Goal: Information Seeking & Learning: Find specific fact

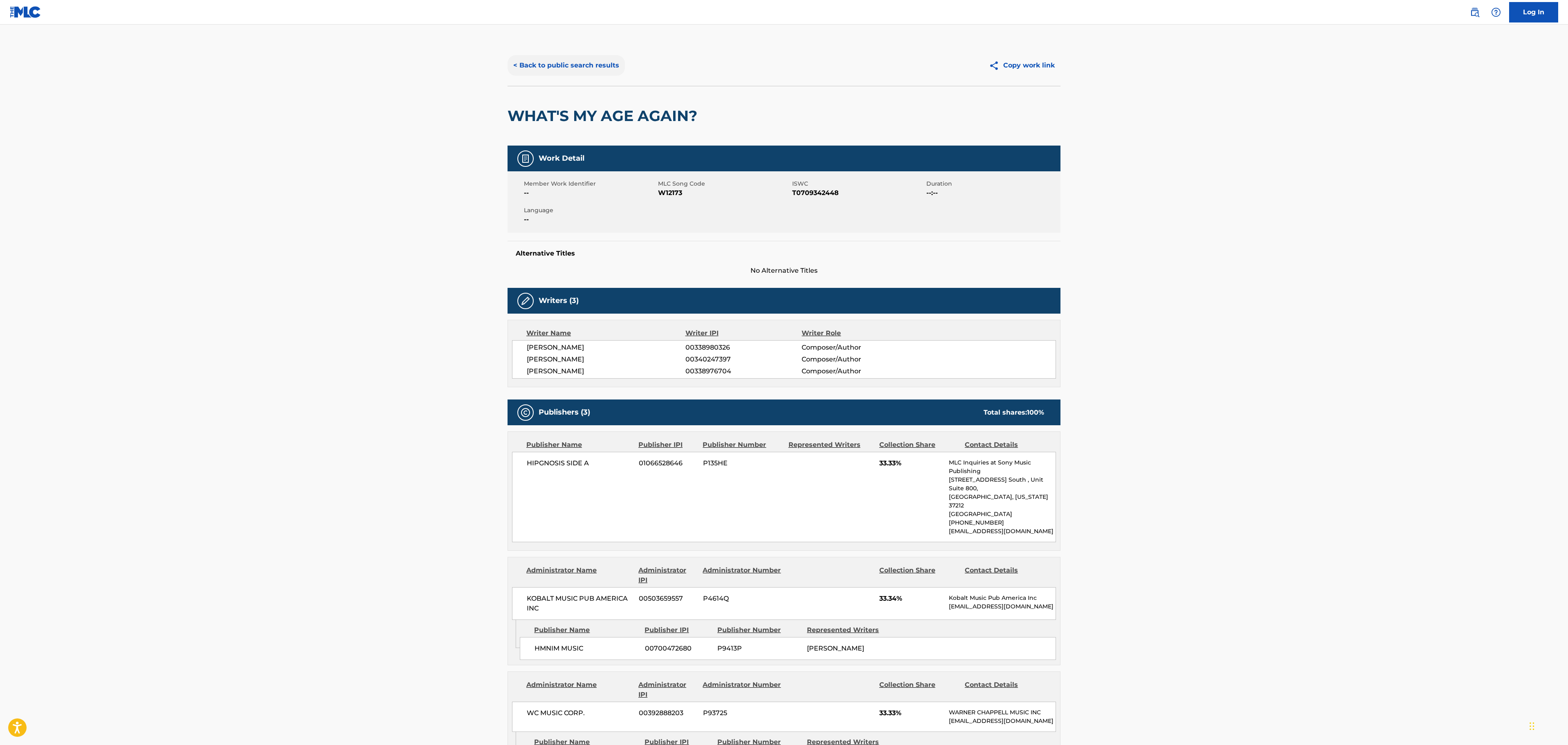
click at [600, 65] on button "< Back to public search results" at bounding box center [566, 66] width 118 height 21
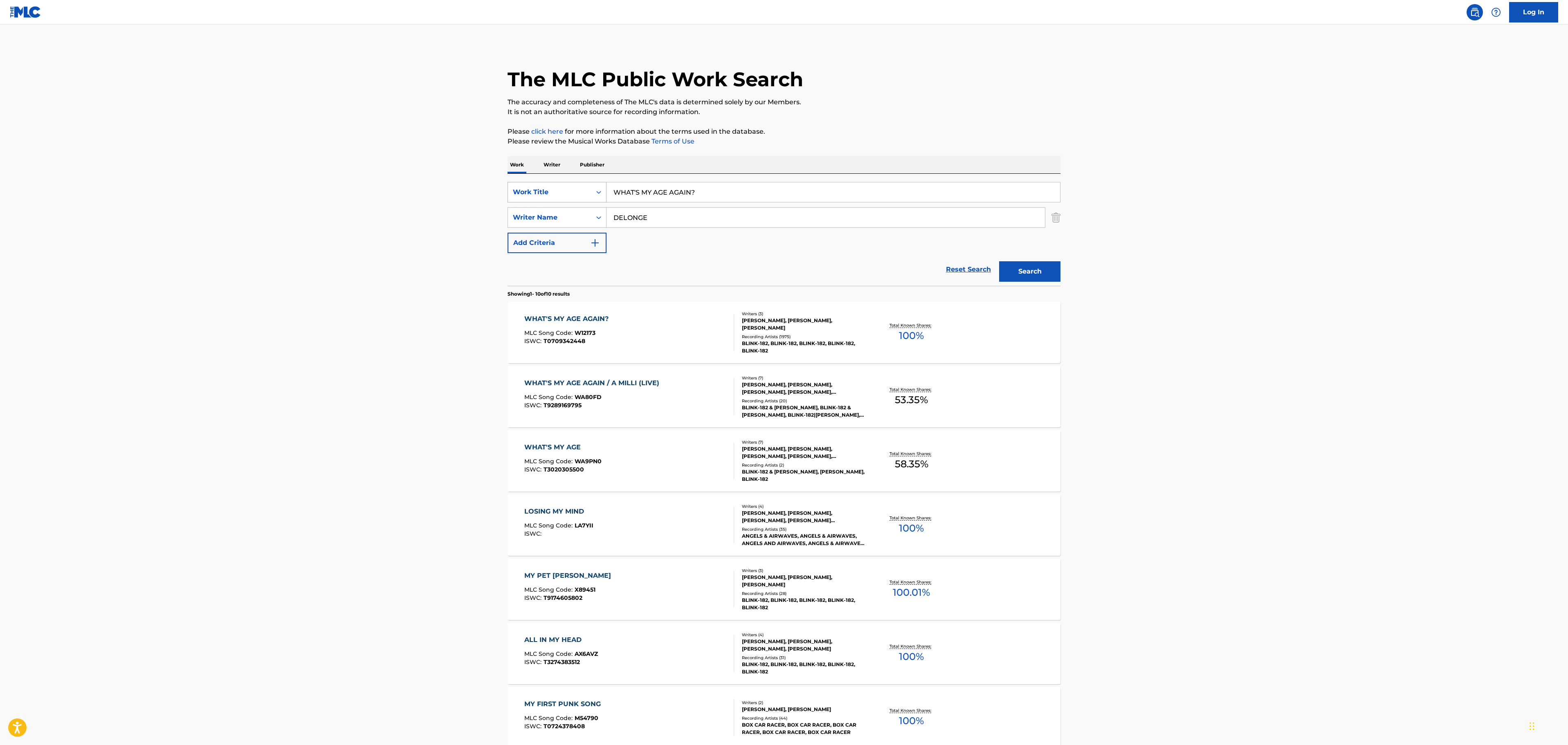
drag, startPoint x: 699, startPoint y: 196, endPoint x: 555, endPoint y: 196, distance: 144.0
click at [553, 196] on div "SearchWithCriteria6b8a4b05-8562-4a59-b4c9-22c12b58c612 Work Title WHAT'S MY AGE…" at bounding box center [784, 192] width 553 height 21
paste input "[US_STATE] FIVE-O"
type input "[US_STATE] FIVE-O"
drag, startPoint x: 562, startPoint y: 207, endPoint x: 530, endPoint y: 208, distance: 32.0
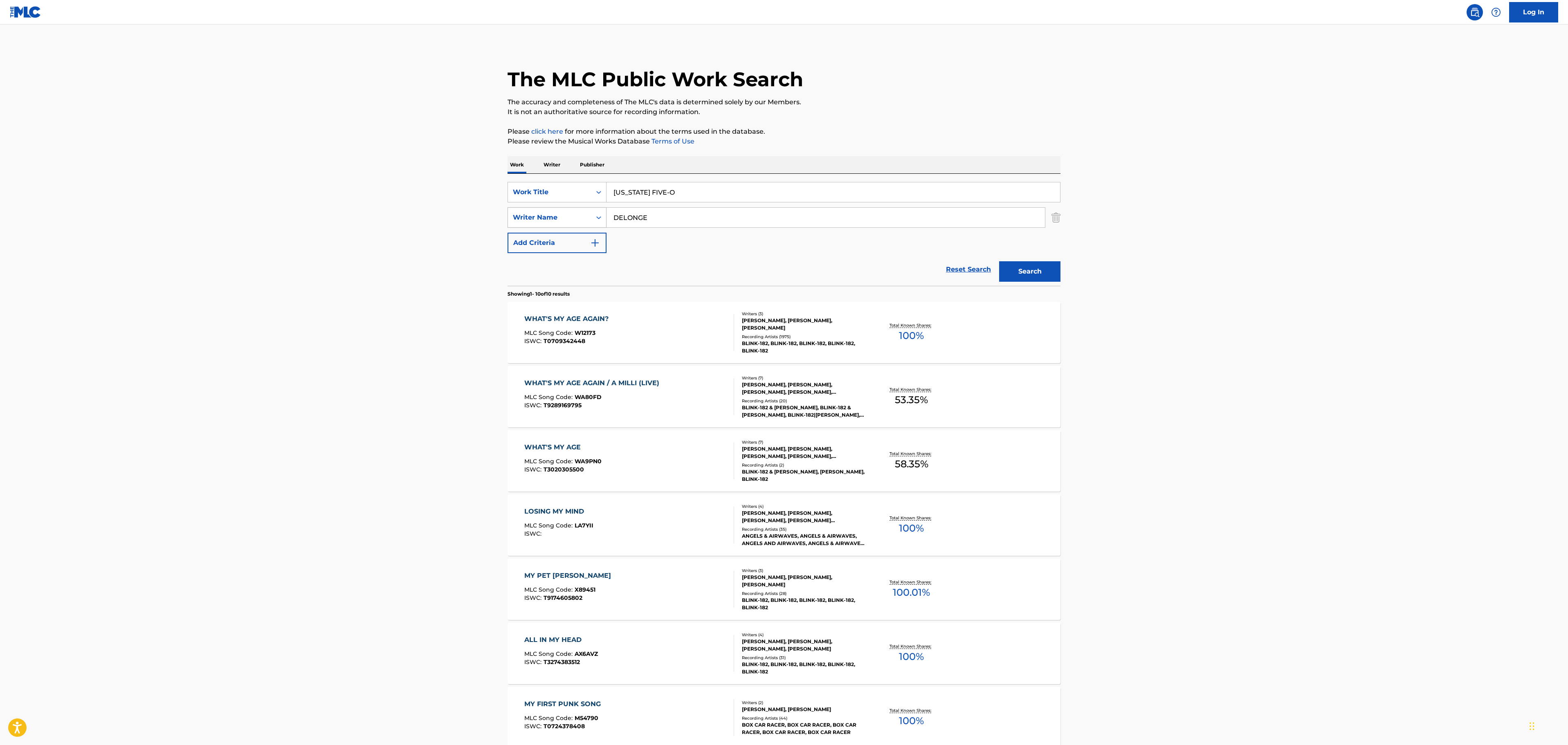
click at [530, 208] on div "SearchWithCriteria37ac55b2-ecb8-40f0-a303-16cf3fe91fa4 Writer Name [PERSON_NAME]" at bounding box center [784, 218] width 553 height 21
click at [999, 261] on button "Search" at bounding box center [1030, 272] width 62 height 21
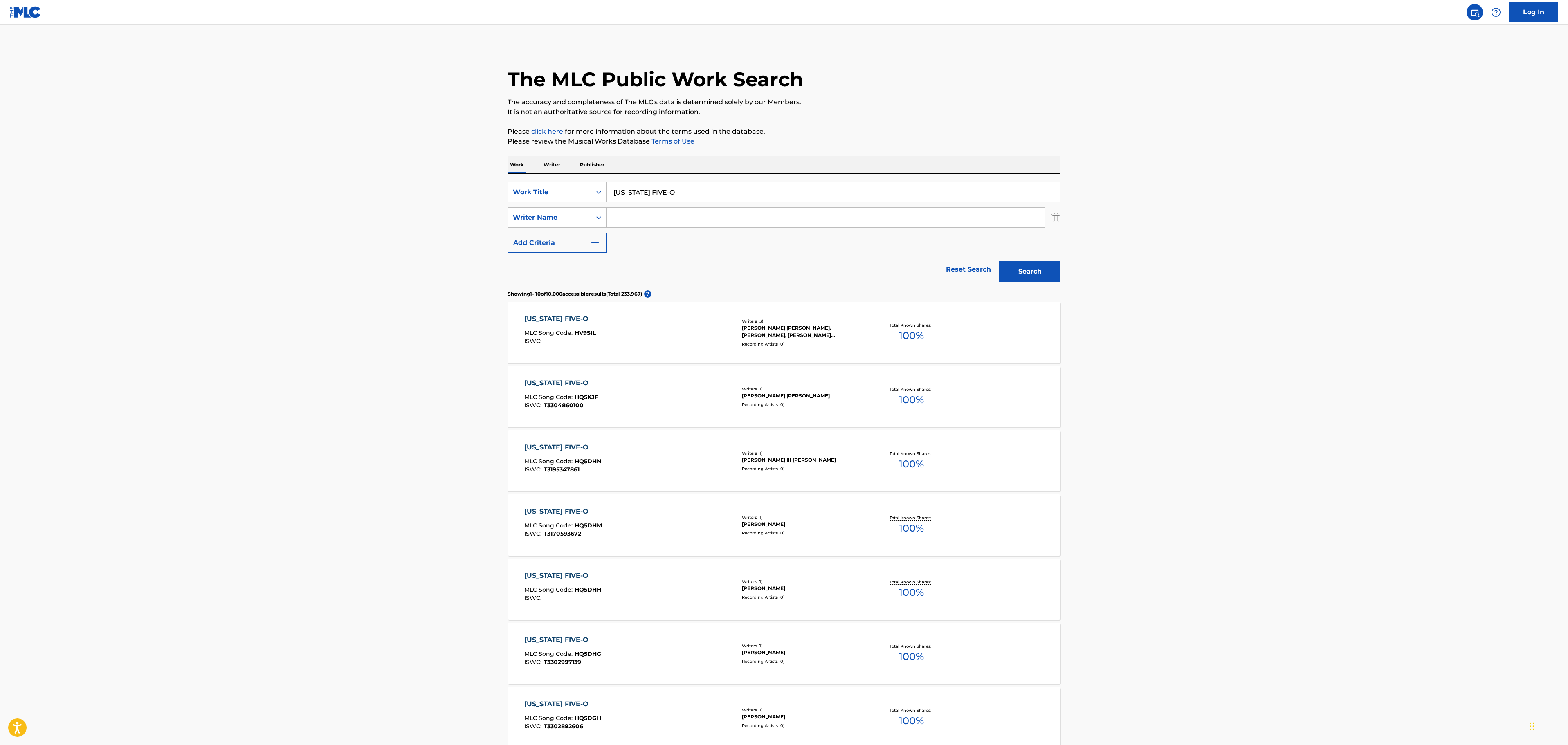
click at [838, 330] on div "[PERSON_NAME] [PERSON_NAME], [PERSON_NAME], [PERSON_NAME] [PERSON_NAME]" at bounding box center [804, 332] width 123 height 14
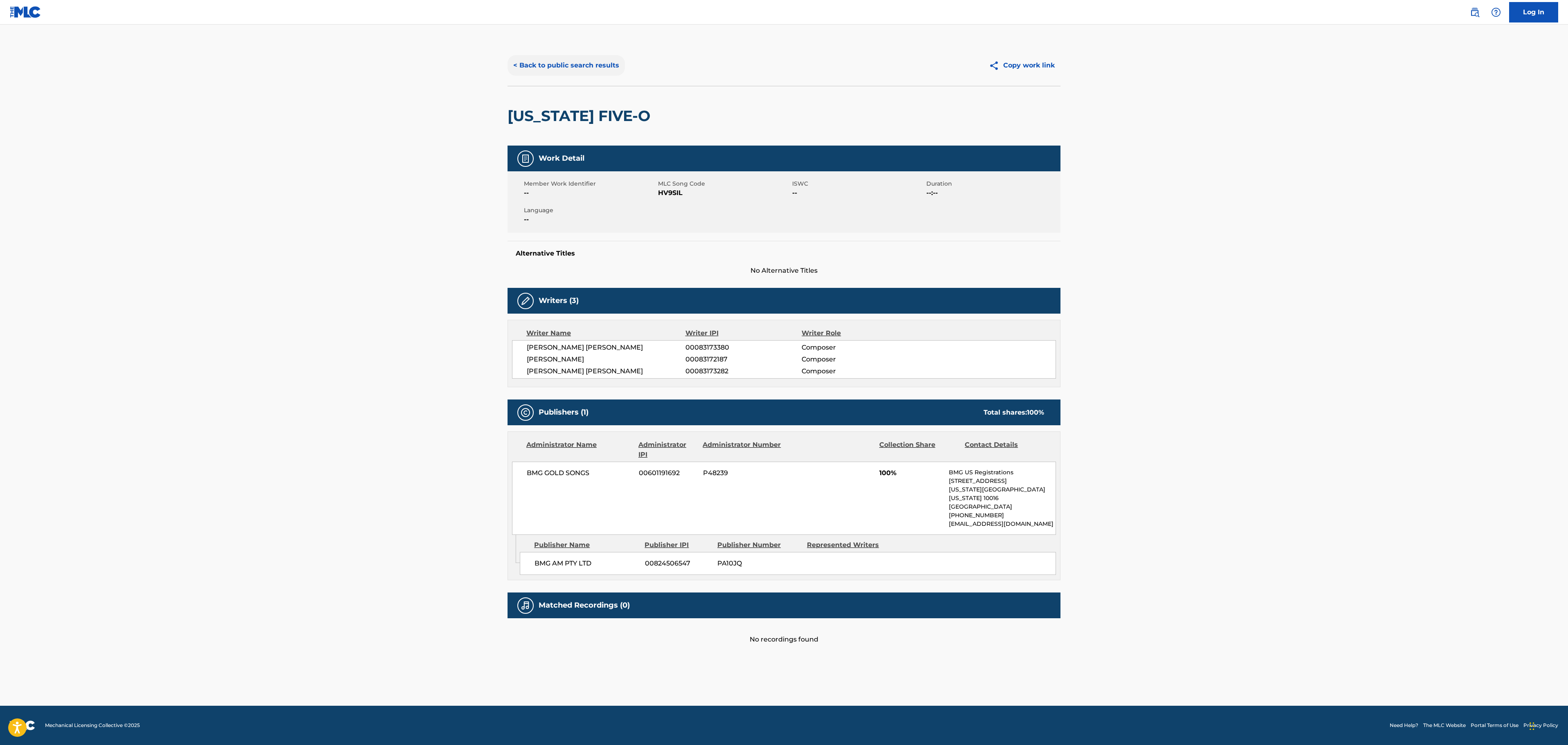
click at [565, 62] on button "< Back to public search results" at bounding box center [566, 66] width 118 height 21
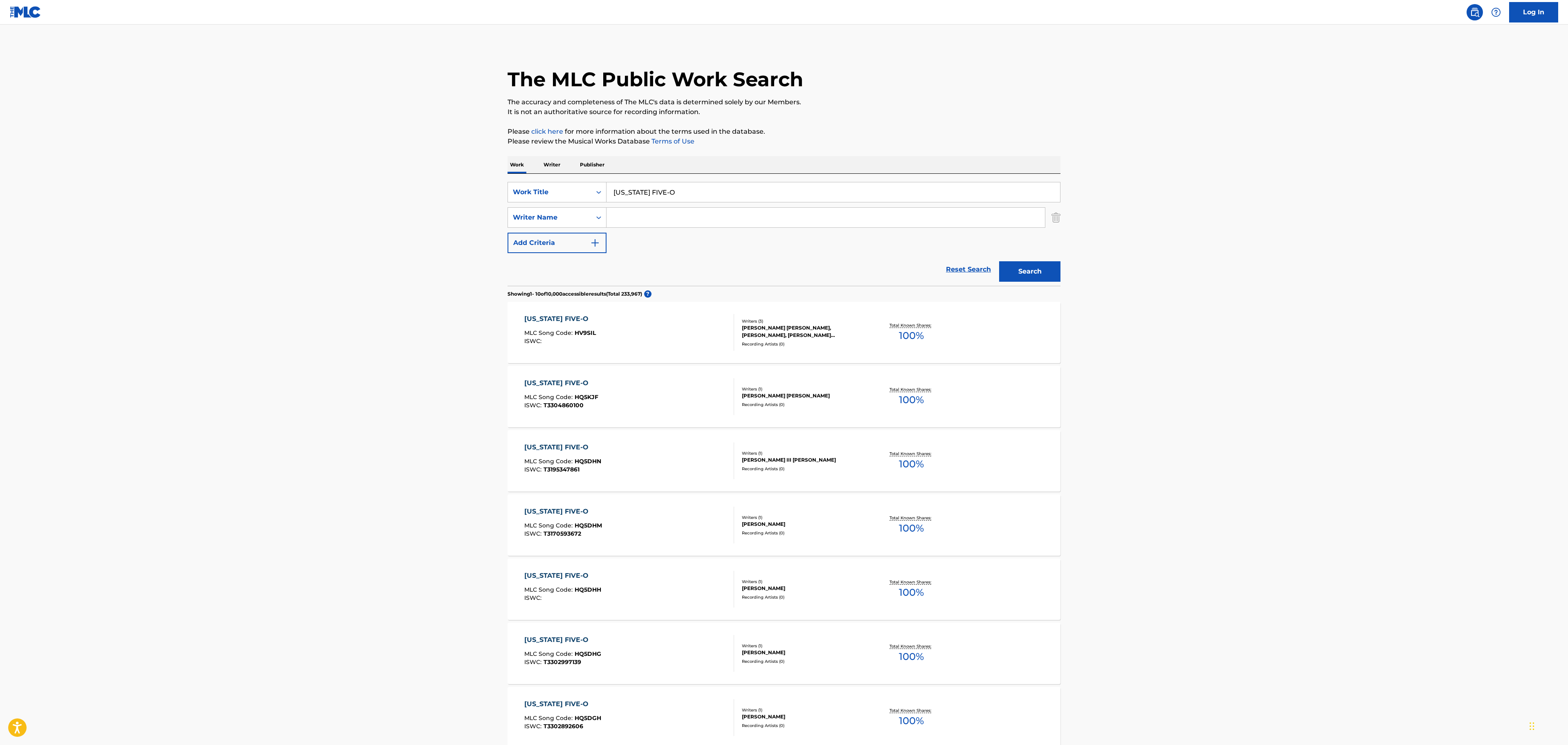
click at [670, 215] on input "Search Form" at bounding box center [825, 217] width 438 height 20
type input "[PERSON_NAME]"
click at [999, 261] on button "Search" at bounding box center [1030, 272] width 62 height 21
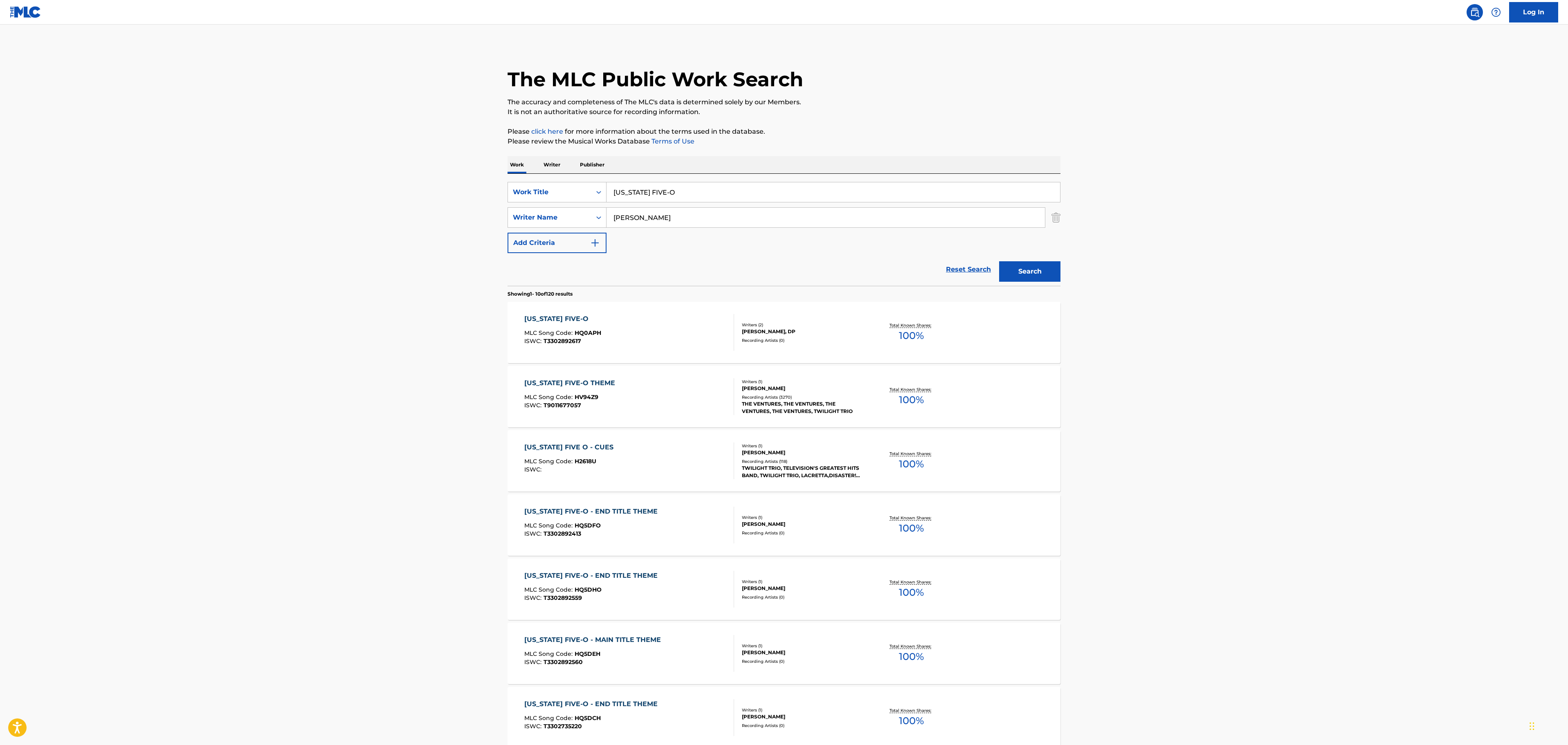
click at [829, 322] on div "Writers ( 2 )" at bounding box center [804, 325] width 123 height 6
drag, startPoint x: 703, startPoint y: 202, endPoint x: 641, endPoint y: 195, distance: 62.4
click at [633, 199] on div "[US_STATE] FIVE-O" at bounding box center [833, 192] width 454 height 21
drag, startPoint x: 700, startPoint y: 198, endPoint x: 466, endPoint y: 199, distance: 234.0
click at [466, 199] on main "The MLC Public Work Search The accuracy and completeness of The MLC's data is d…" at bounding box center [784, 506] width 1568 height 963
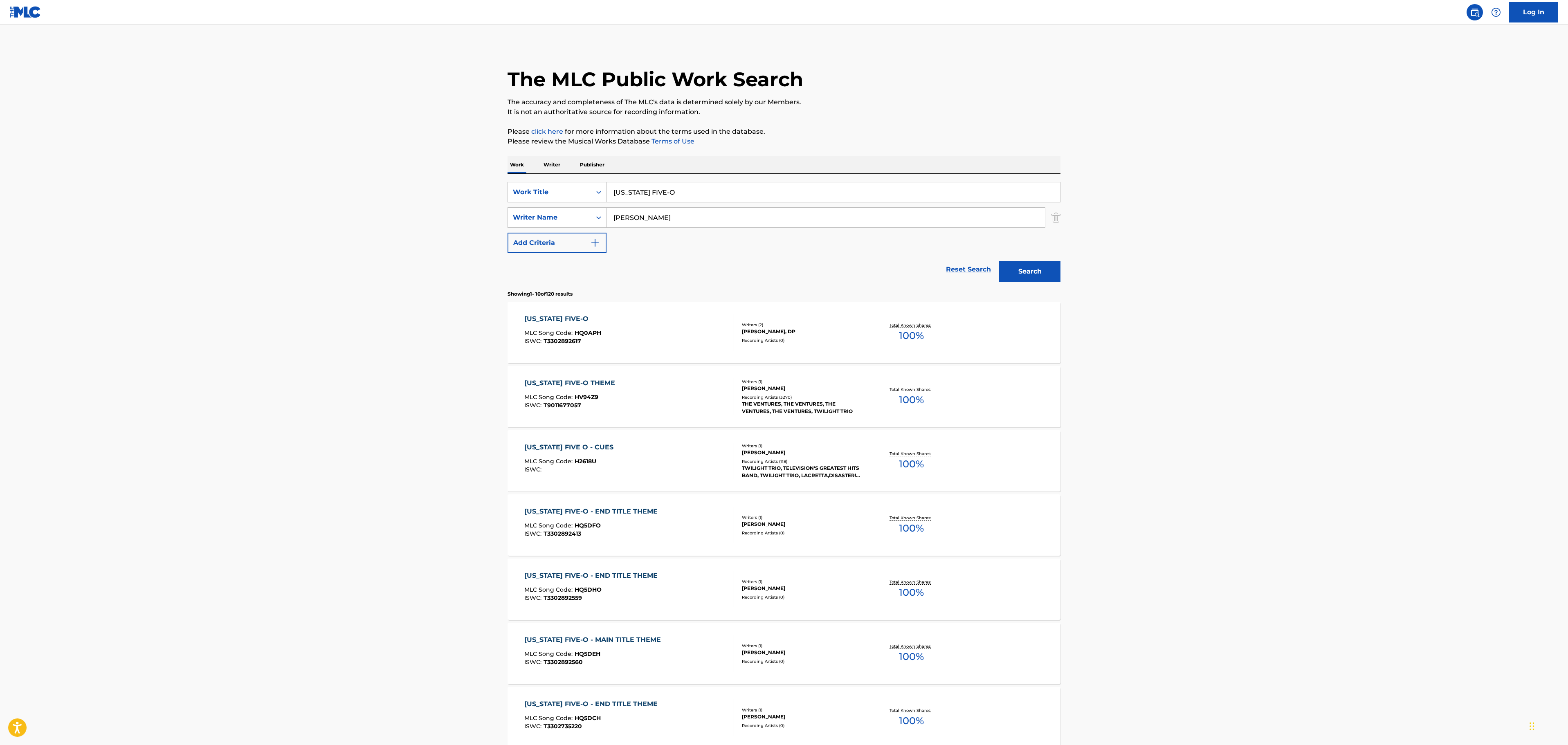
paste input "MISSION IMPOSSIBLE"
type input "MISSION IMPOSSIBLE"
click at [695, 219] on input "[PERSON_NAME]" at bounding box center [825, 217] width 438 height 20
drag, startPoint x: 675, startPoint y: 224, endPoint x: 495, endPoint y: 224, distance: 180.0
click at [495, 224] on main "The MLC Public Work Search The accuracy and completeness of The MLC's data is d…" at bounding box center [784, 506] width 1568 height 963
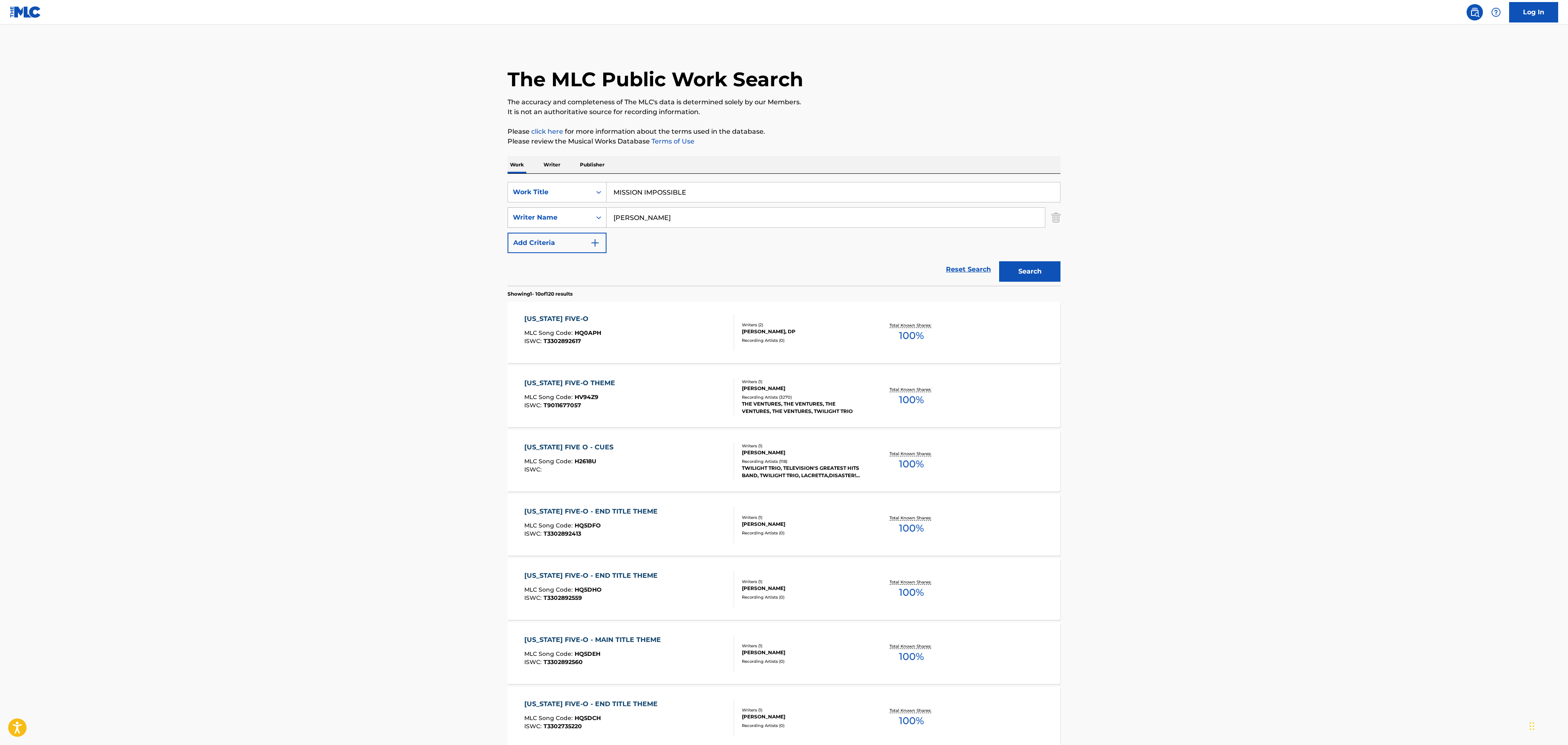
paste input "SCHIFRIN"
type input "SCHIFRIN"
click at [1155, 227] on main "The MLC Public Work Search The accuracy and completeness of The MLC's data is d…" at bounding box center [784, 506] width 1568 height 963
click at [1030, 275] on button "Search" at bounding box center [1030, 272] width 62 height 21
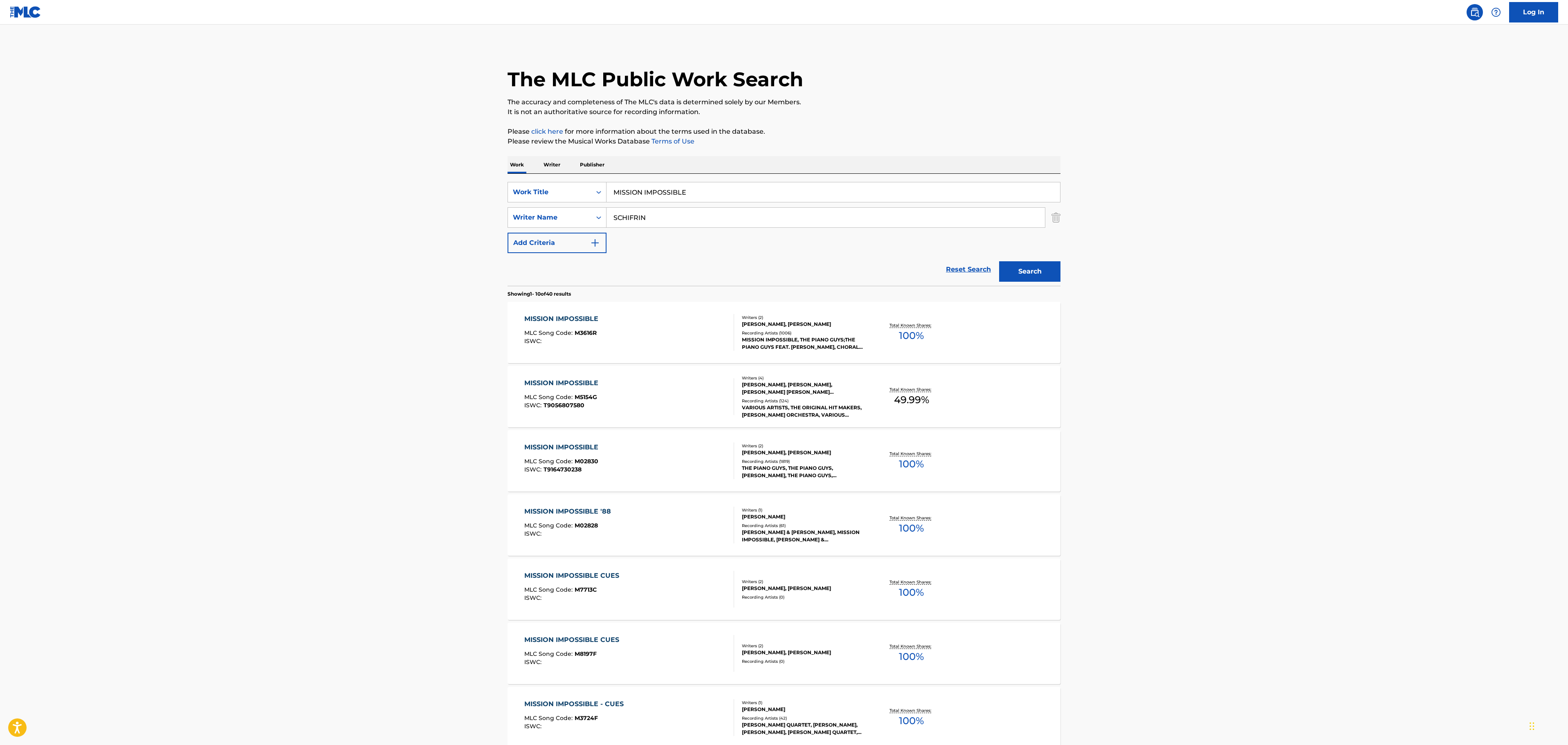
click at [651, 336] on div "MISSION IMPOSSIBLE MLC Song Code : M3616R ISWC :" at bounding box center [629, 332] width 210 height 37
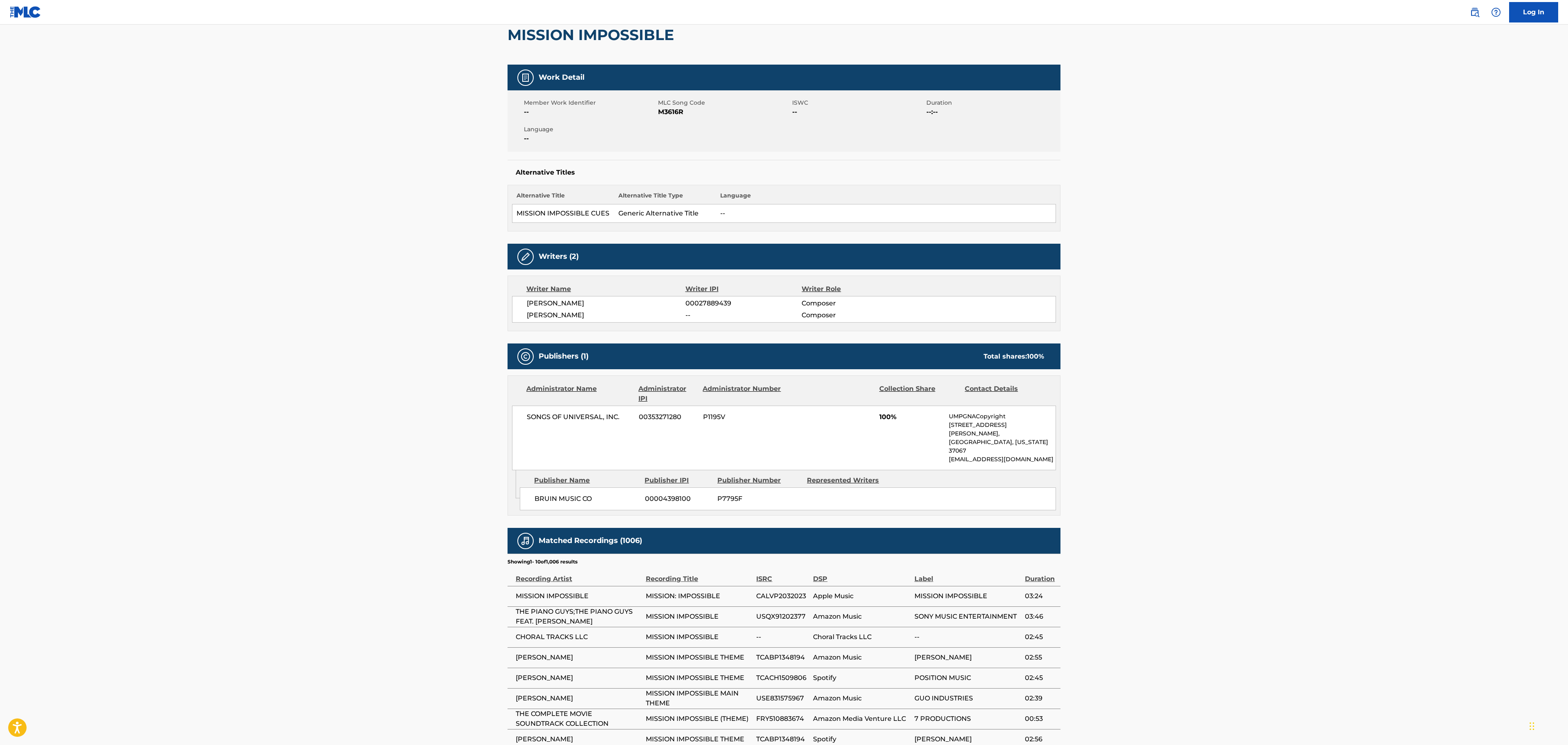
scroll to position [82, 0]
